Goal: Task Accomplishment & Management: Complete application form

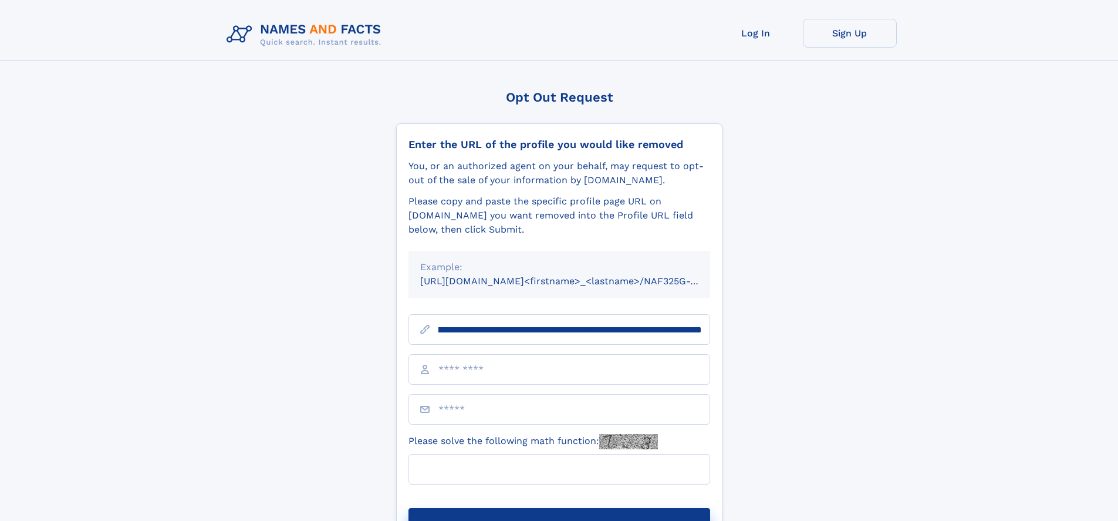
scroll to position [0, 116]
type input "**********"
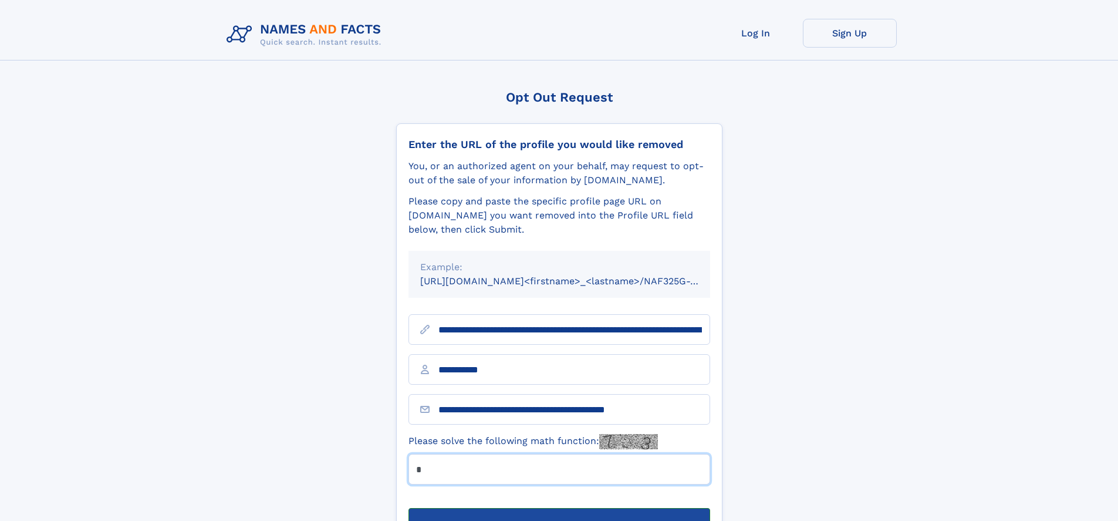
type input "*"
click at [559, 508] on button "Submit Opt Out Request" at bounding box center [560, 527] width 302 height 38
